Goal: Browse casually: Explore the website without a specific task or goal

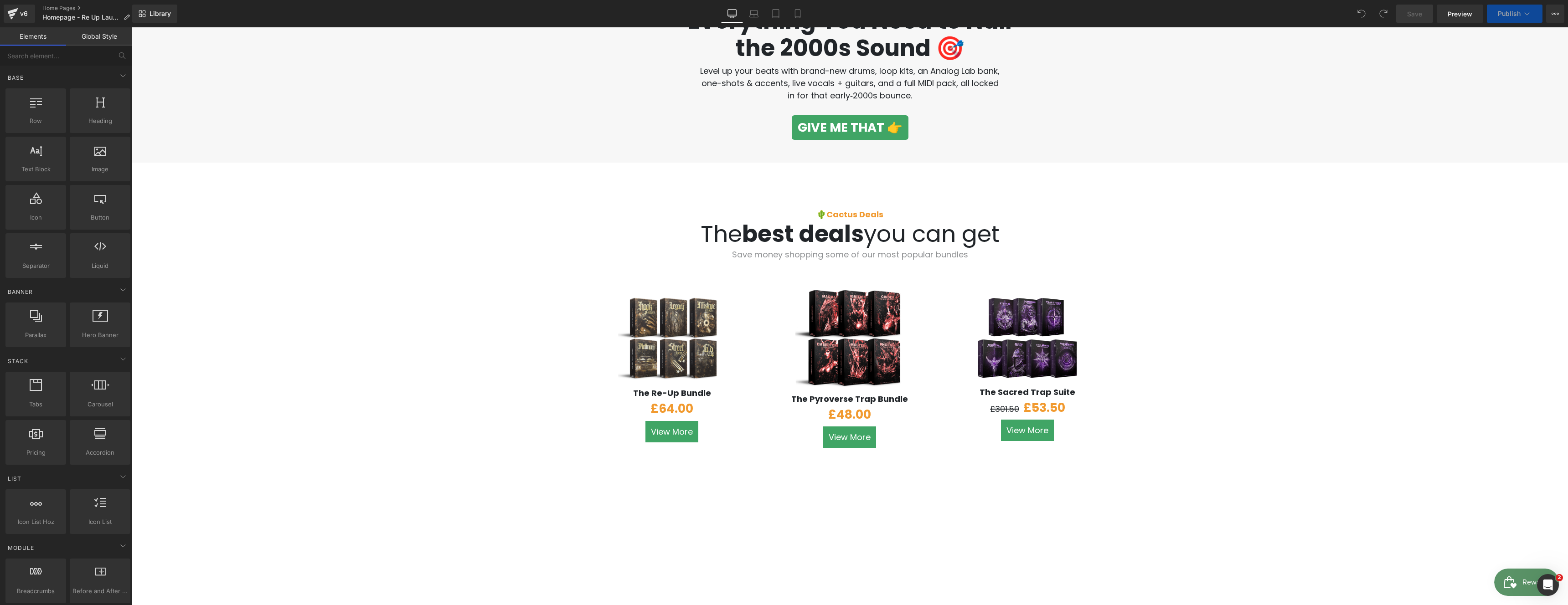
scroll to position [354, 0]
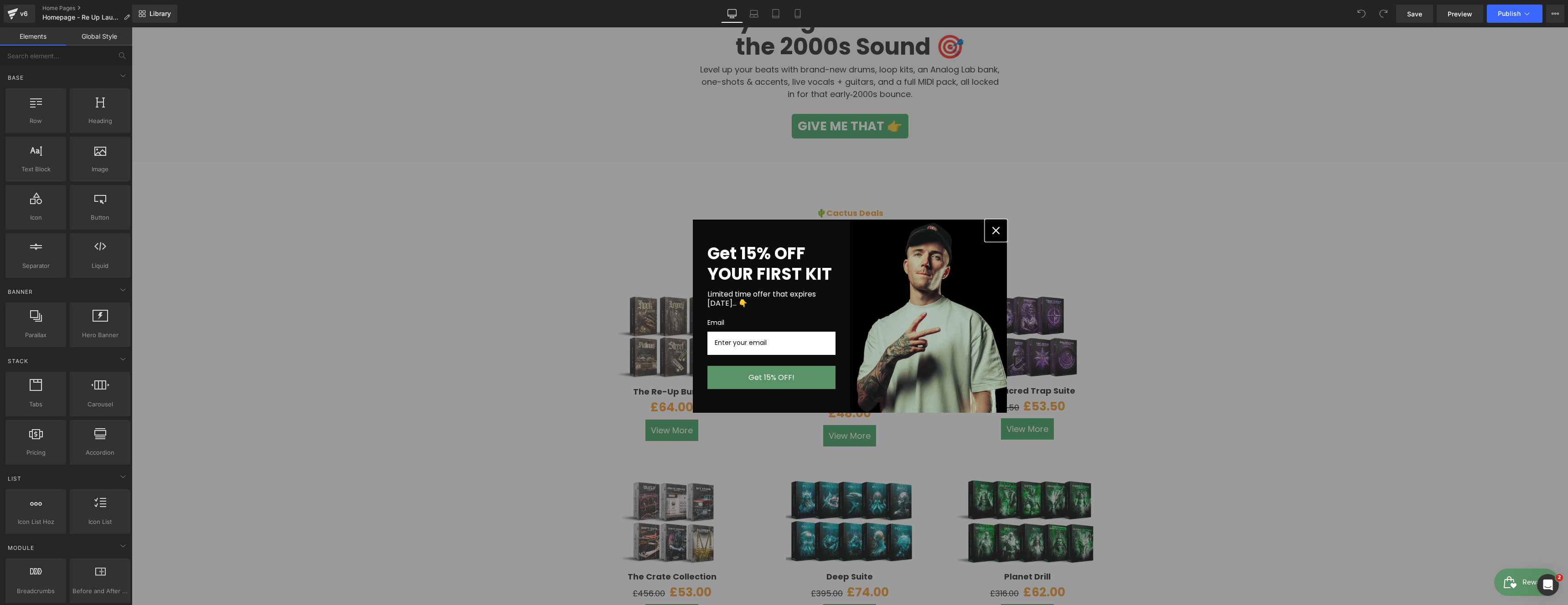
click at [993, 227] on icon "close icon" at bounding box center [995, 230] width 7 height 7
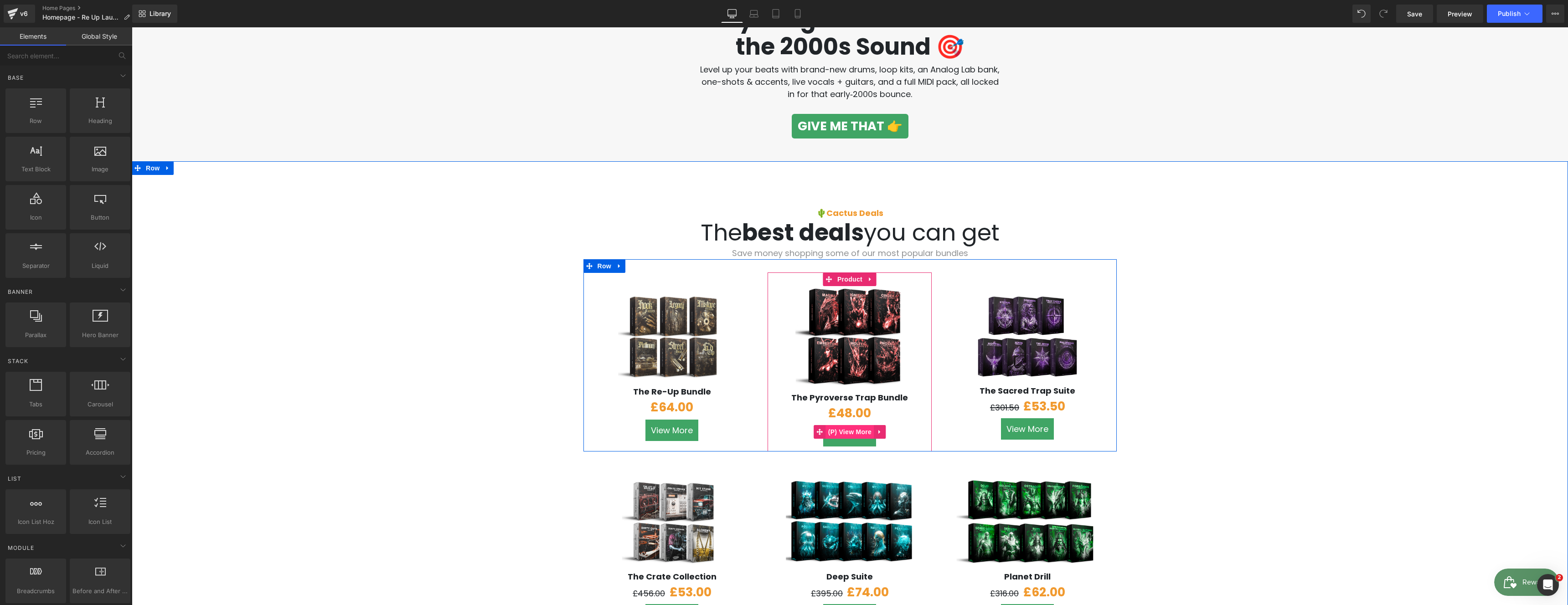
click at [867, 431] on span "(P) View More" at bounding box center [850, 432] width 48 height 14
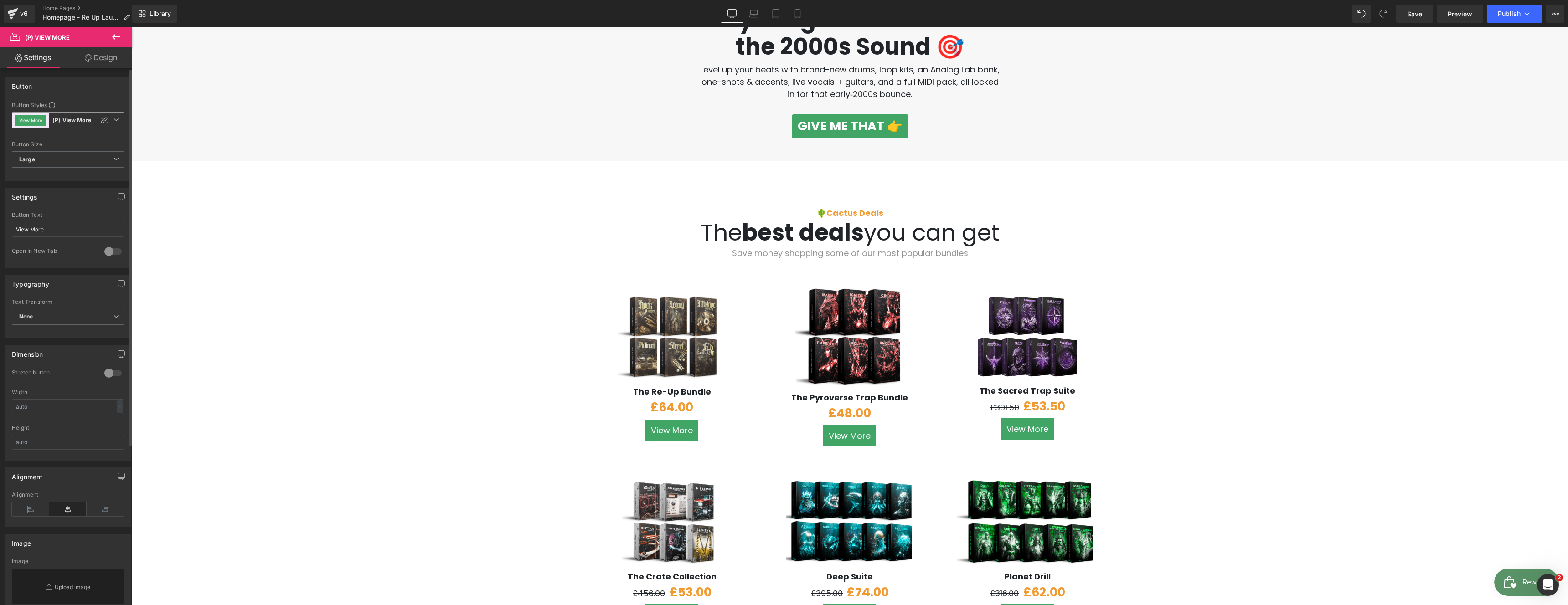
click at [70, 125] on span "View More (P) View More" at bounding box center [68, 120] width 112 height 16
click at [113, 160] on icon at bounding box center [111, 159] width 7 height 7
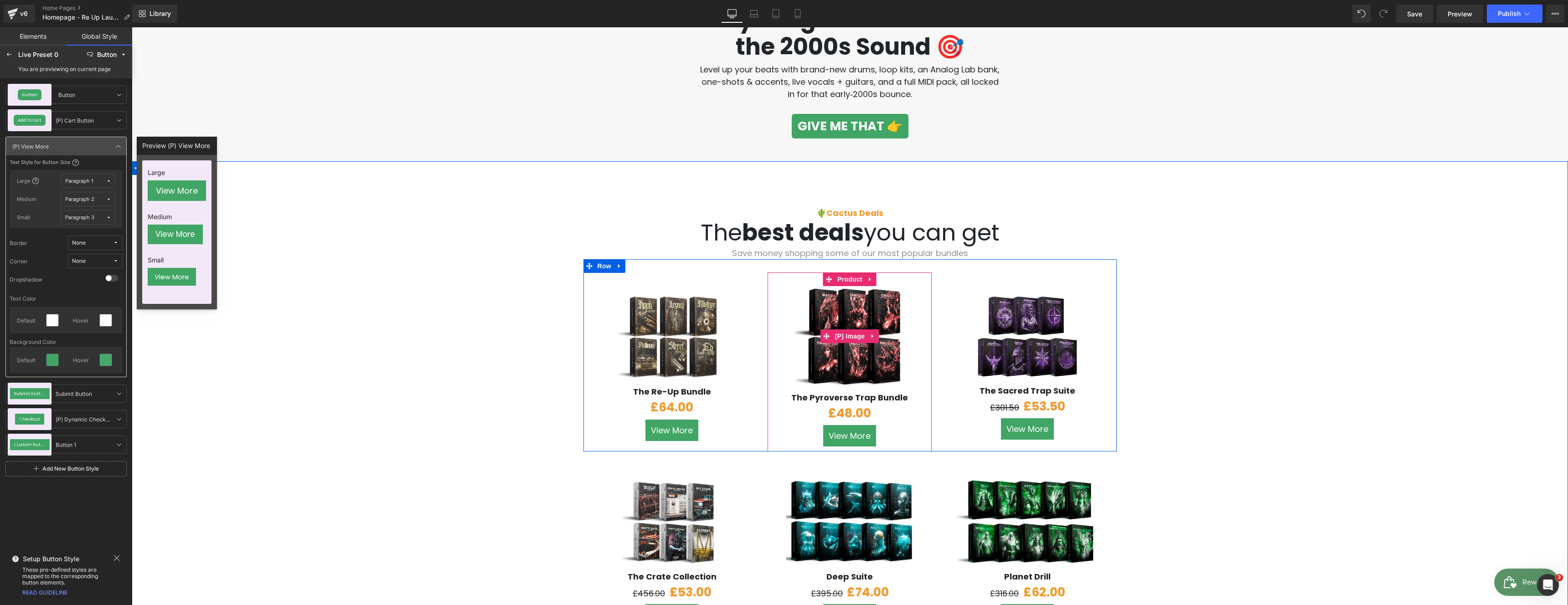
click at [803, 355] on img at bounding box center [849, 336] width 108 height 101
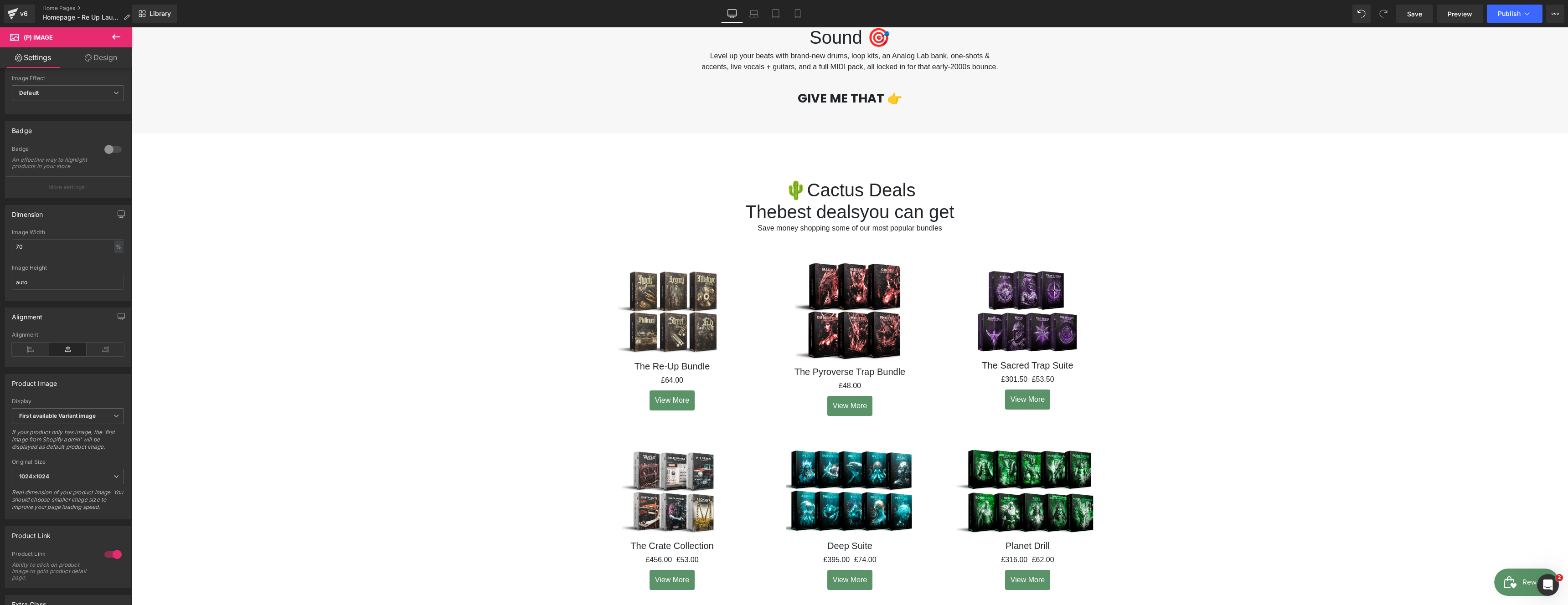
scroll to position [11, 0]
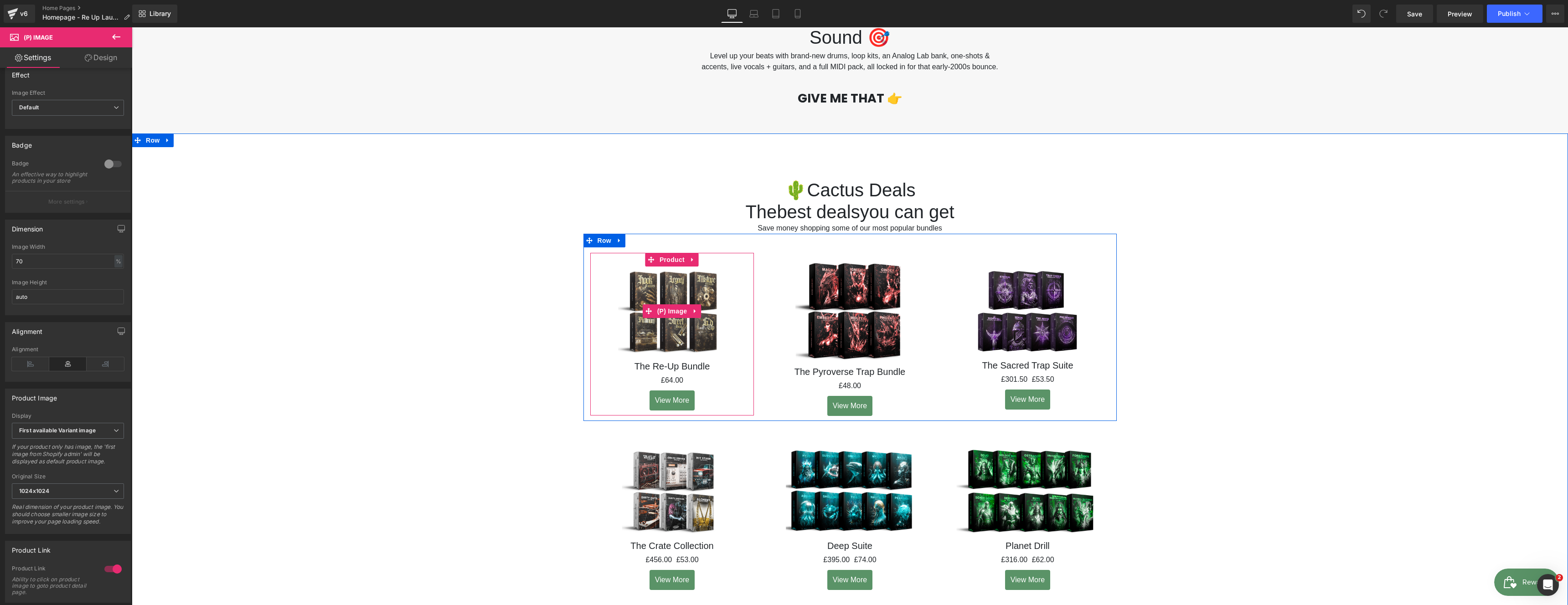
click at [608, 356] on link "Sale Off" at bounding box center [672, 311] width 155 height 89
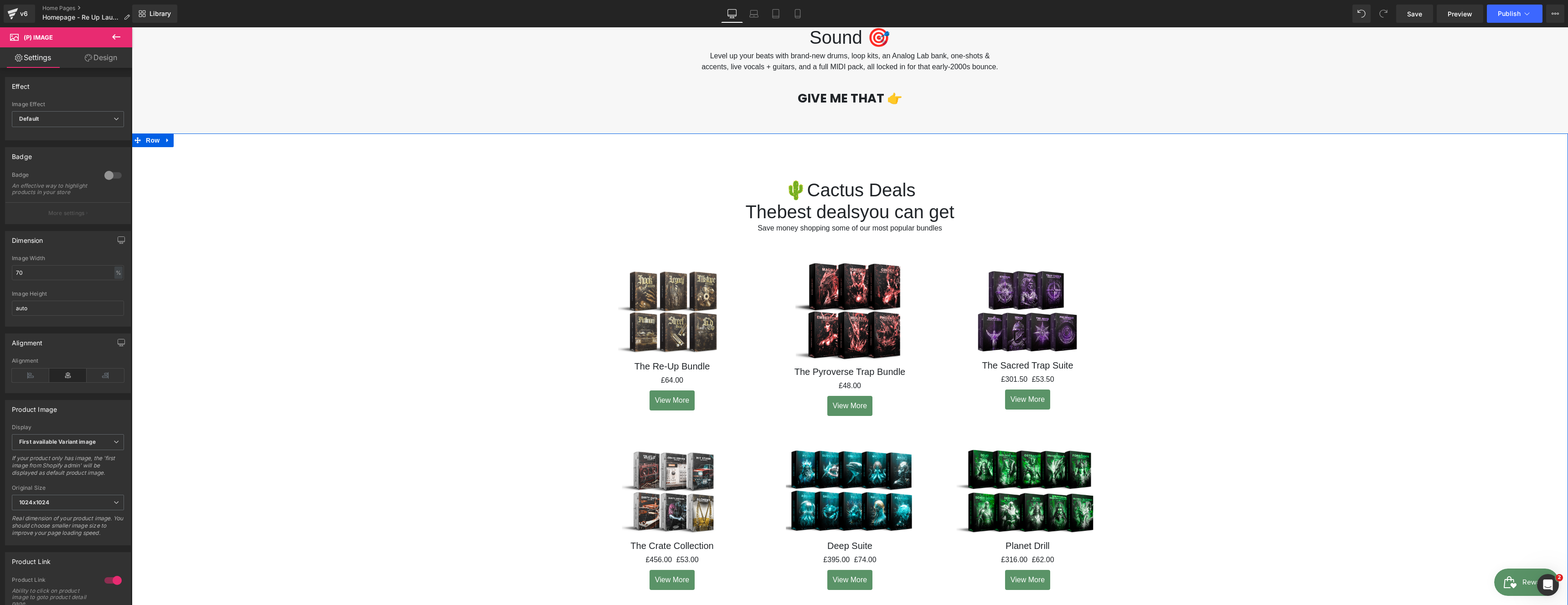
drag, startPoint x: 1357, startPoint y: 304, endPoint x: 1331, endPoint y: 310, distance: 26.3
click at [1357, 304] on div "🌵Cactus Deals Heading The best deals you can get Heading Save money shopping so…" at bounding box center [850, 593] width 1436 height 919
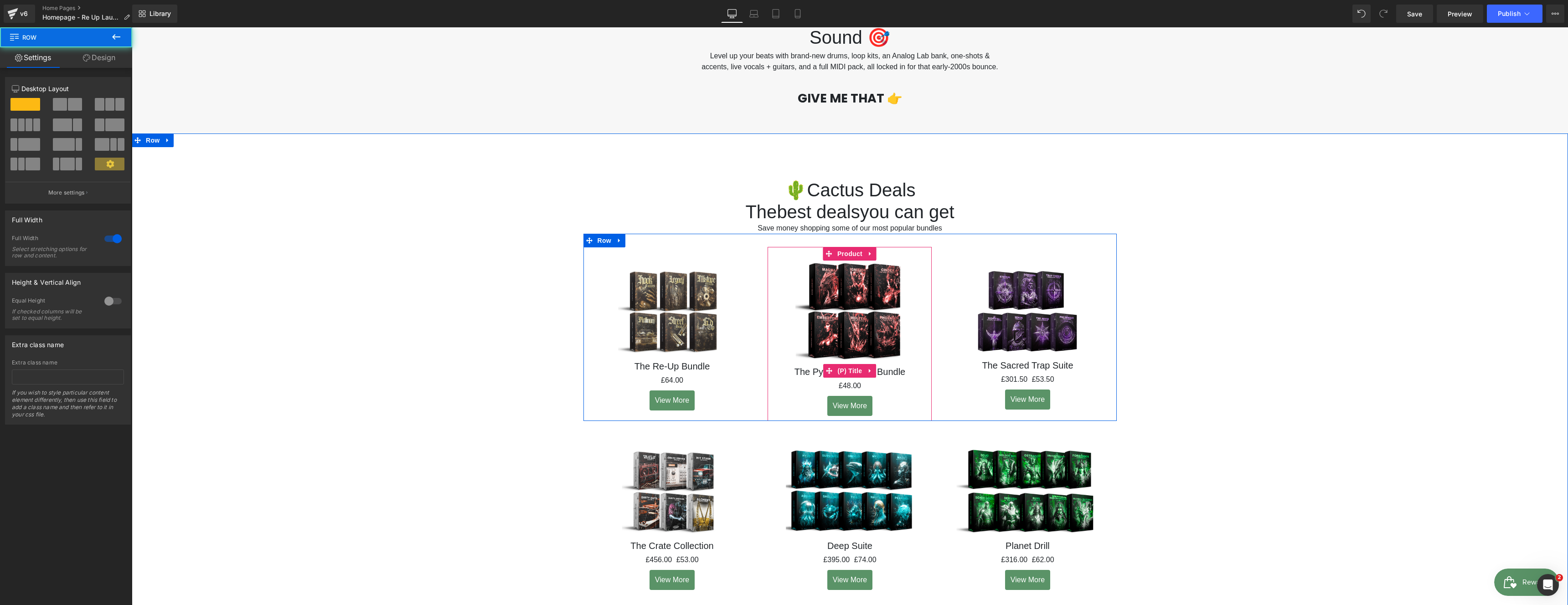
click at [880, 377] on link "The Pyroverse Trap Bundle" at bounding box center [849, 371] width 111 height 11
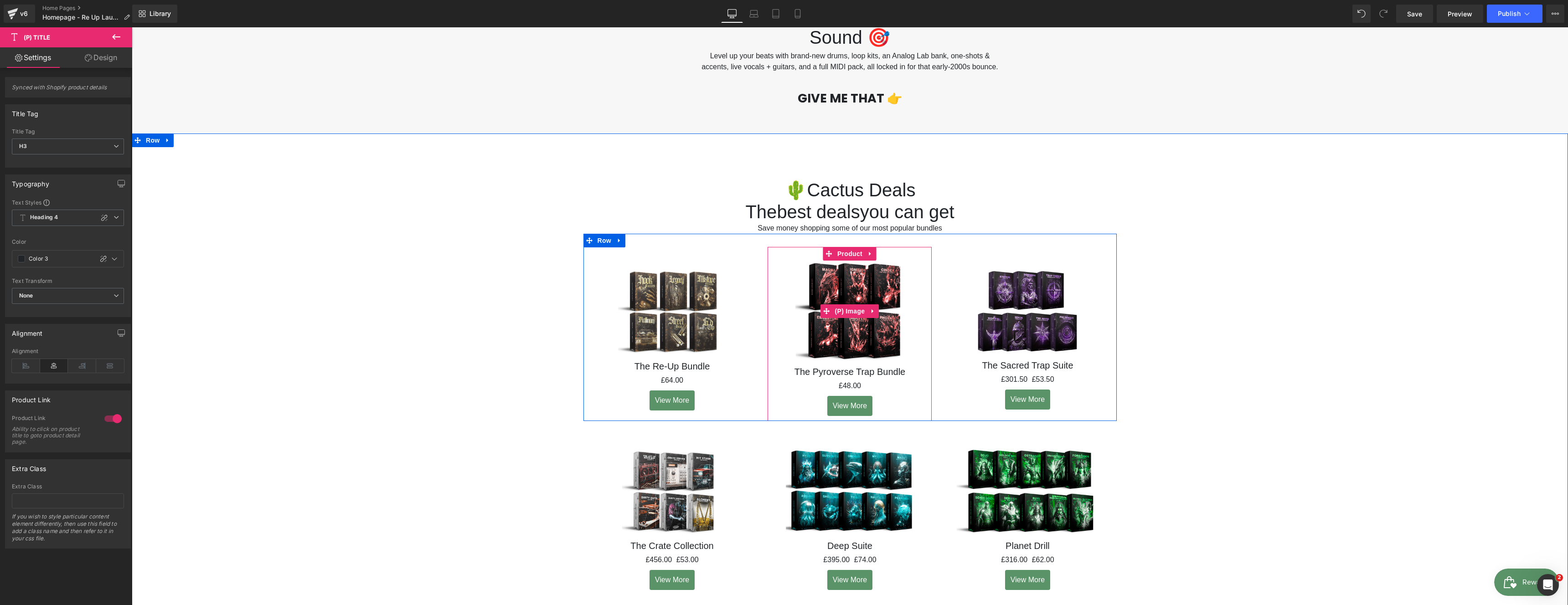
click at [844, 361] on img at bounding box center [849, 311] width 108 height 101
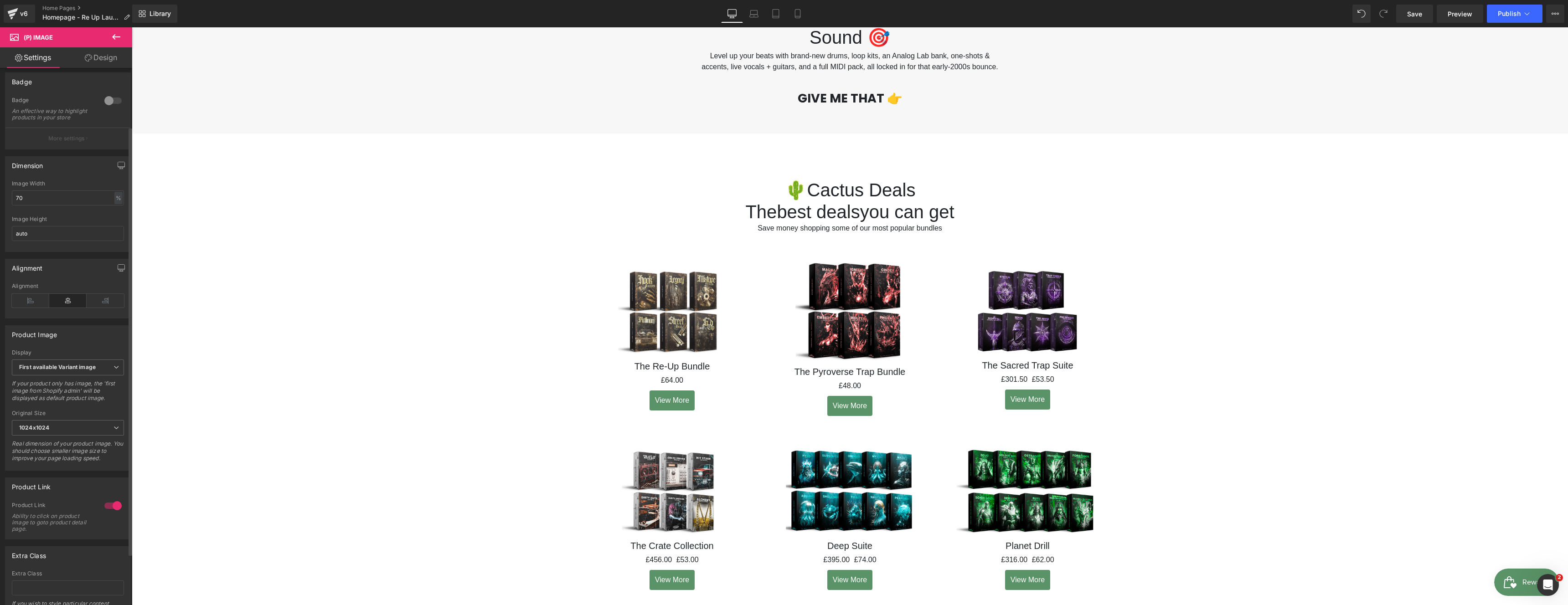
scroll to position [77, 0]
click at [127, 508] on div "Product Link 1 Product Link Ability to click on product image to goto product d…" at bounding box center [68, 503] width 136 height 69
click at [106, 507] on div at bounding box center [113, 504] width 22 height 15
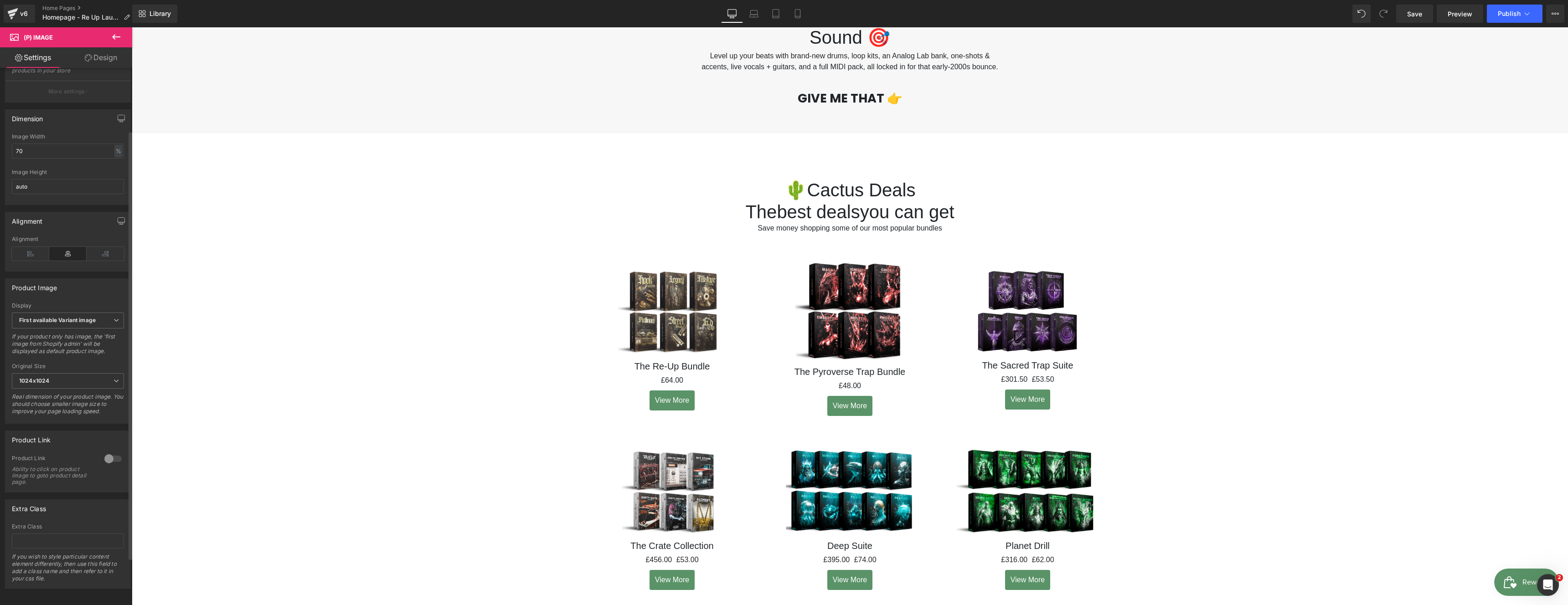
scroll to position [138, 0]
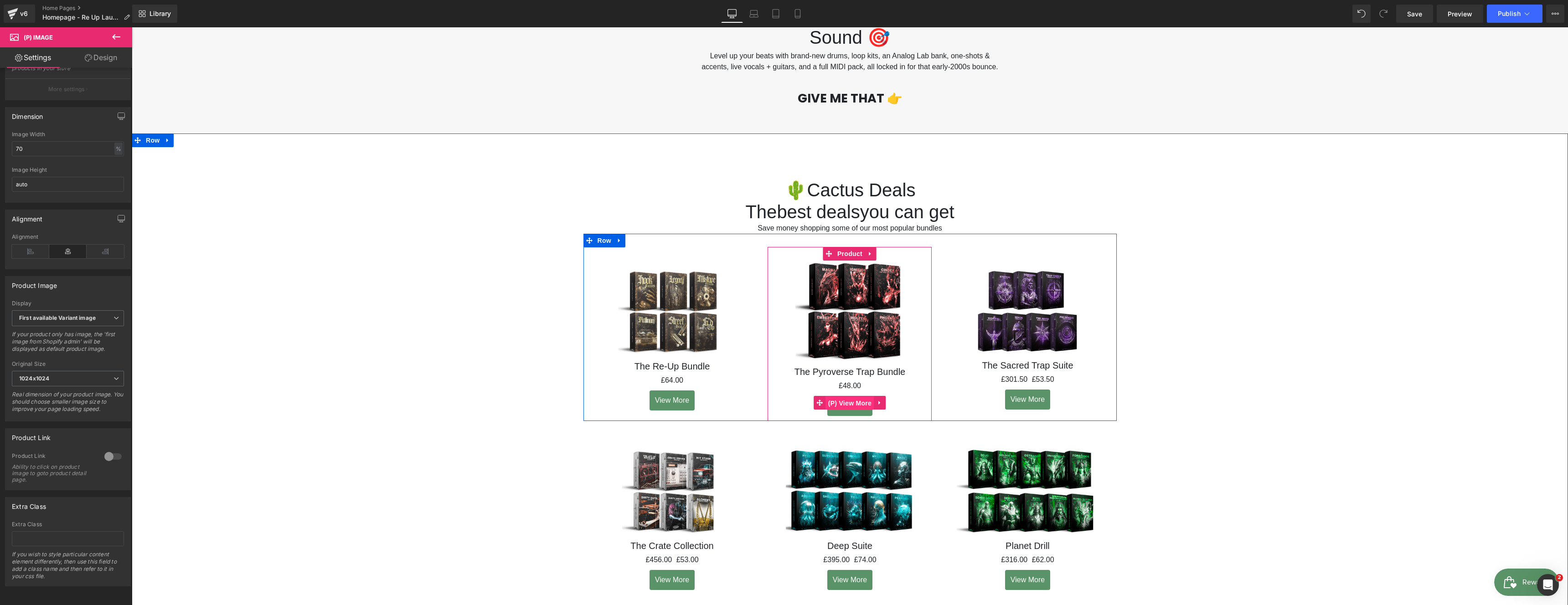
click at [850, 410] on span "(P) View More" at bounding box center [850, 404] width 48 height 14
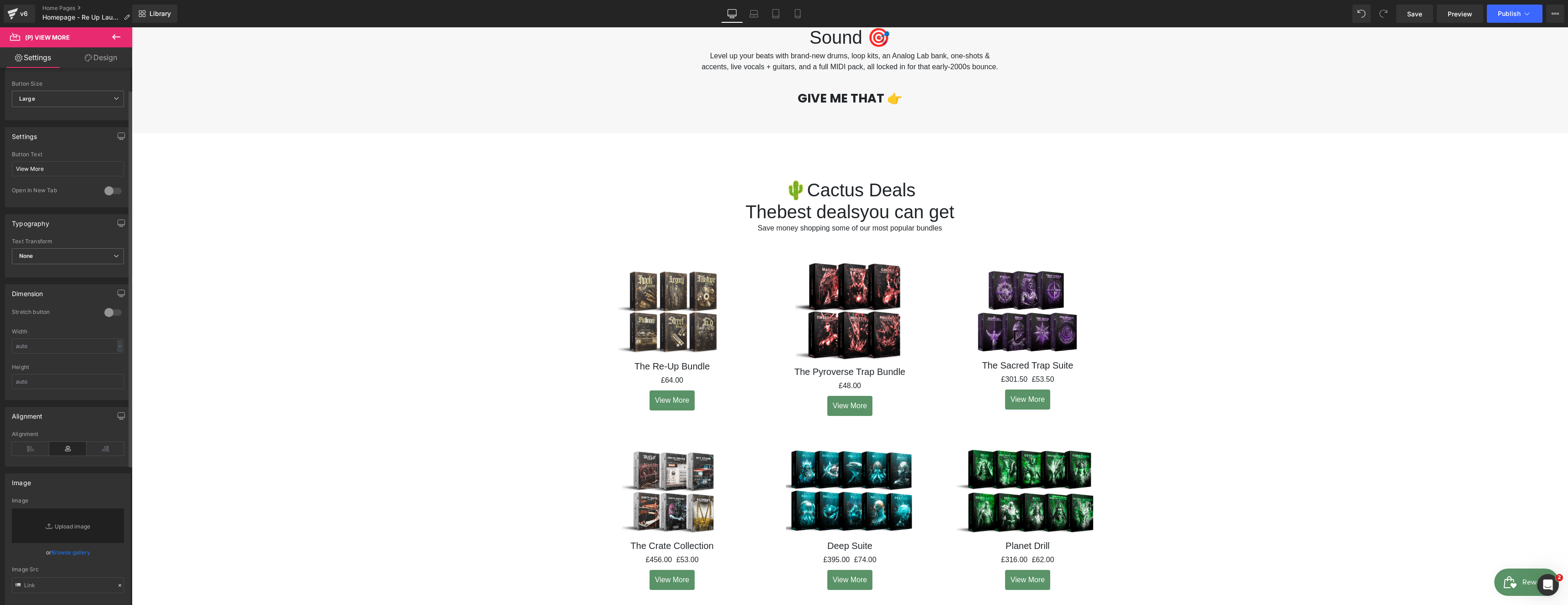
scroll to position [0, 0]
click at [41, 56] on link "Settings" at bounding box center [33, 57] width 66 height 21
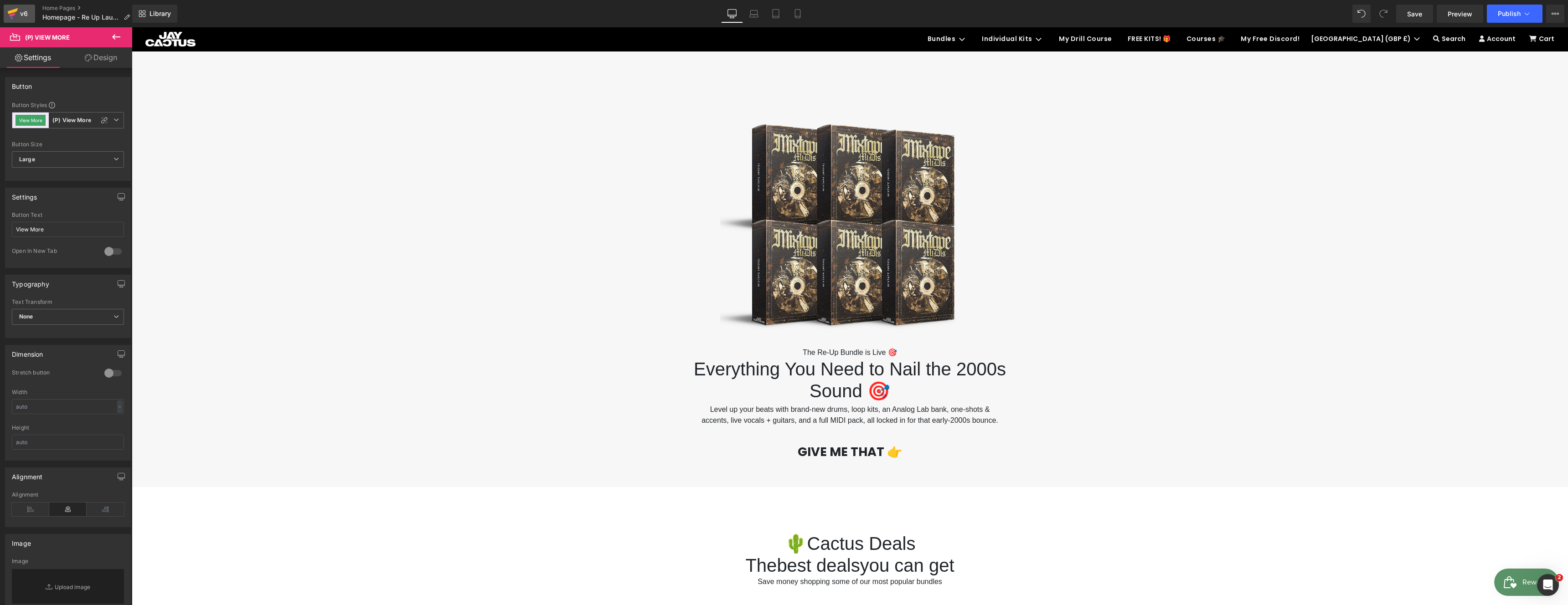
click at [25, 10] on div "v6" at bounding box center [23, 14] width 11 height 12
